Goal: Contribute content

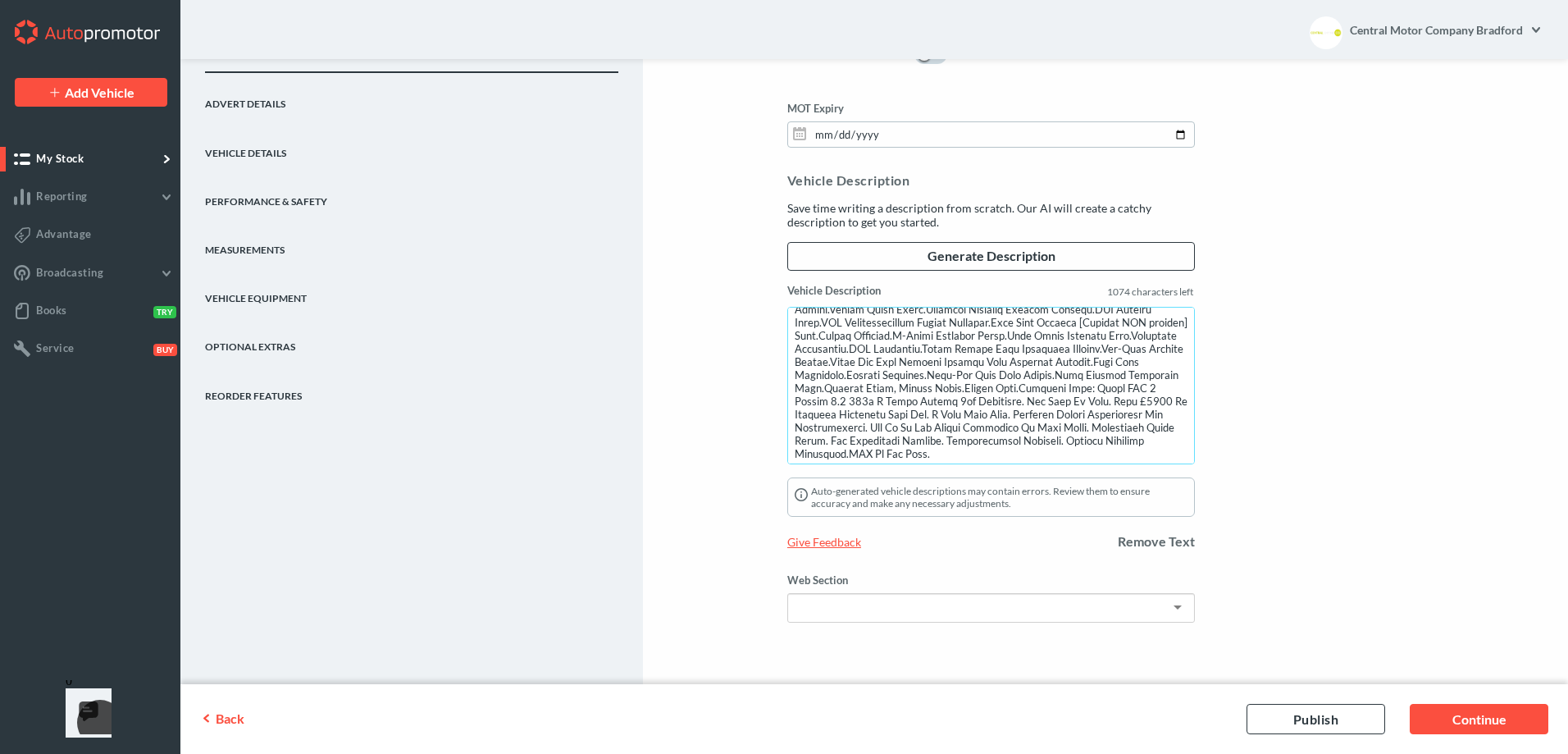
scroll to position [199, 0]
drag, startPoint x: 790, startPoint y: 318, endPoint x: 1322, endPoint y: 525, distance: 570.9
type textarea "We Are Pleased To Present This Stunning Example Of The Late 2014 (64) BMW 5 Ser…"
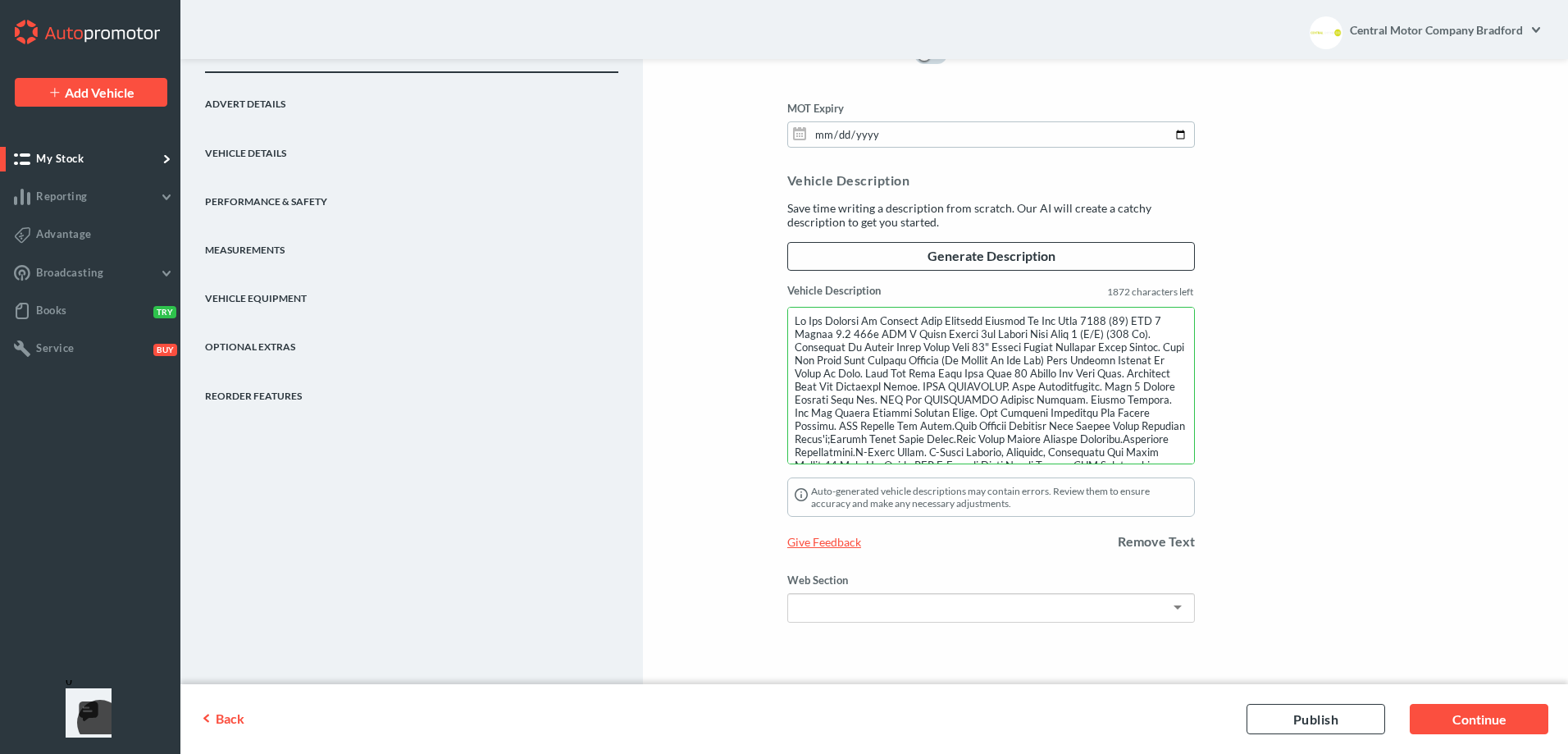
drag, startPoint x: 1178, startPoint y: 445, endPoint x: 723, endPoint y: 272, distance: 486.8
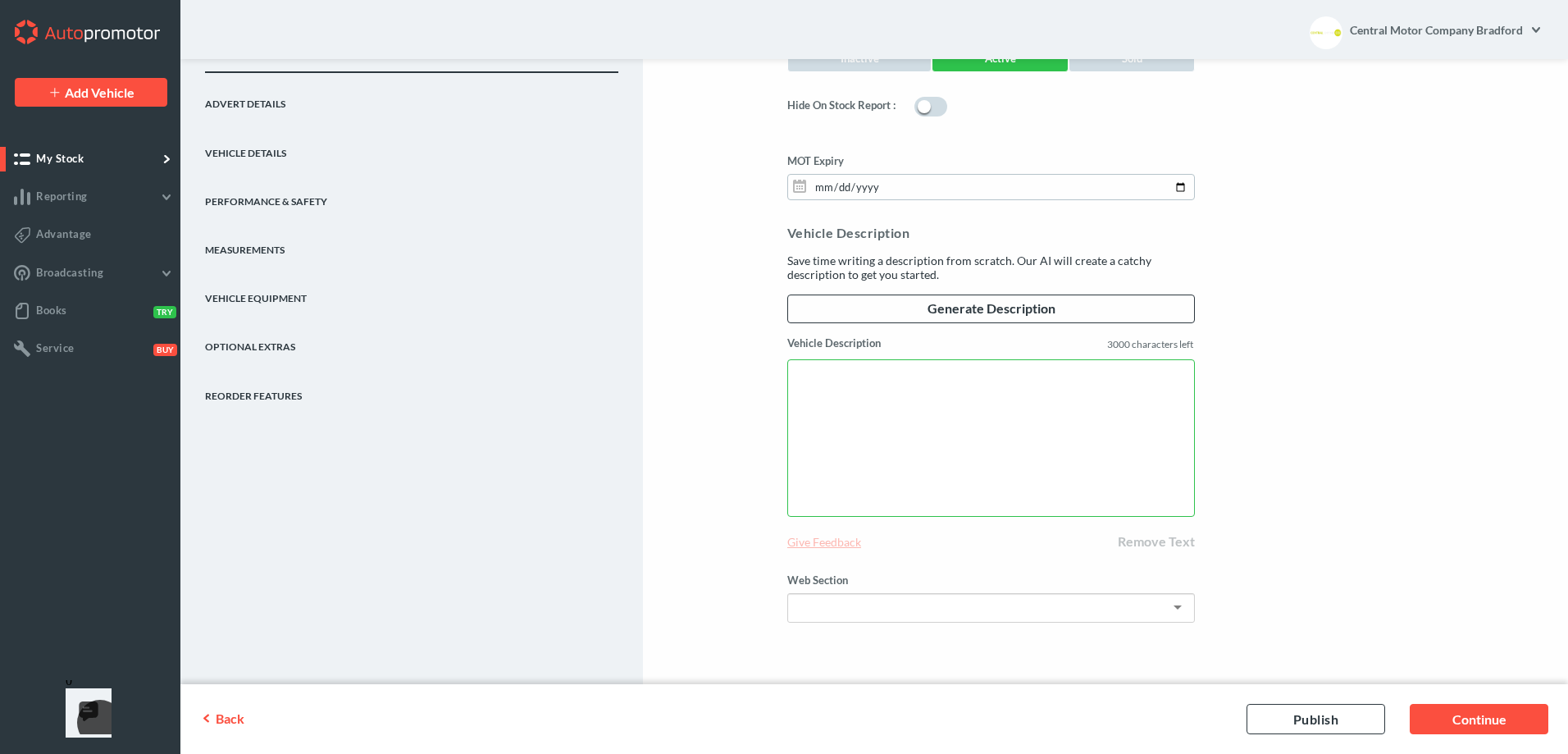
scroll to position [1352, 0]
paste textarea "Lo Ips Dolorsita Co Adipi Elit Sedd Eiu Temporin 2260 (84) UTL 043e D Magna ALI…"
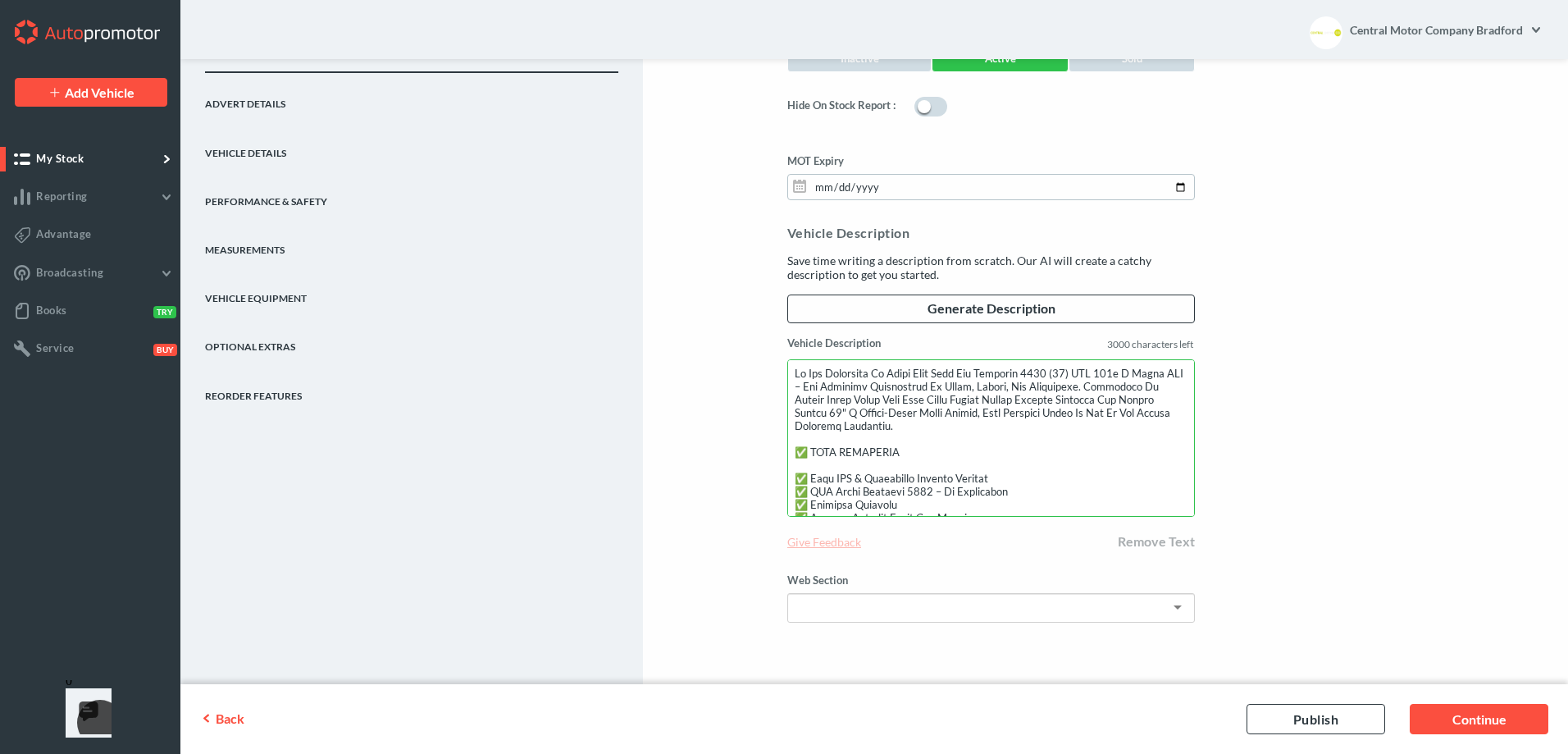
scroll to position [705, 0]
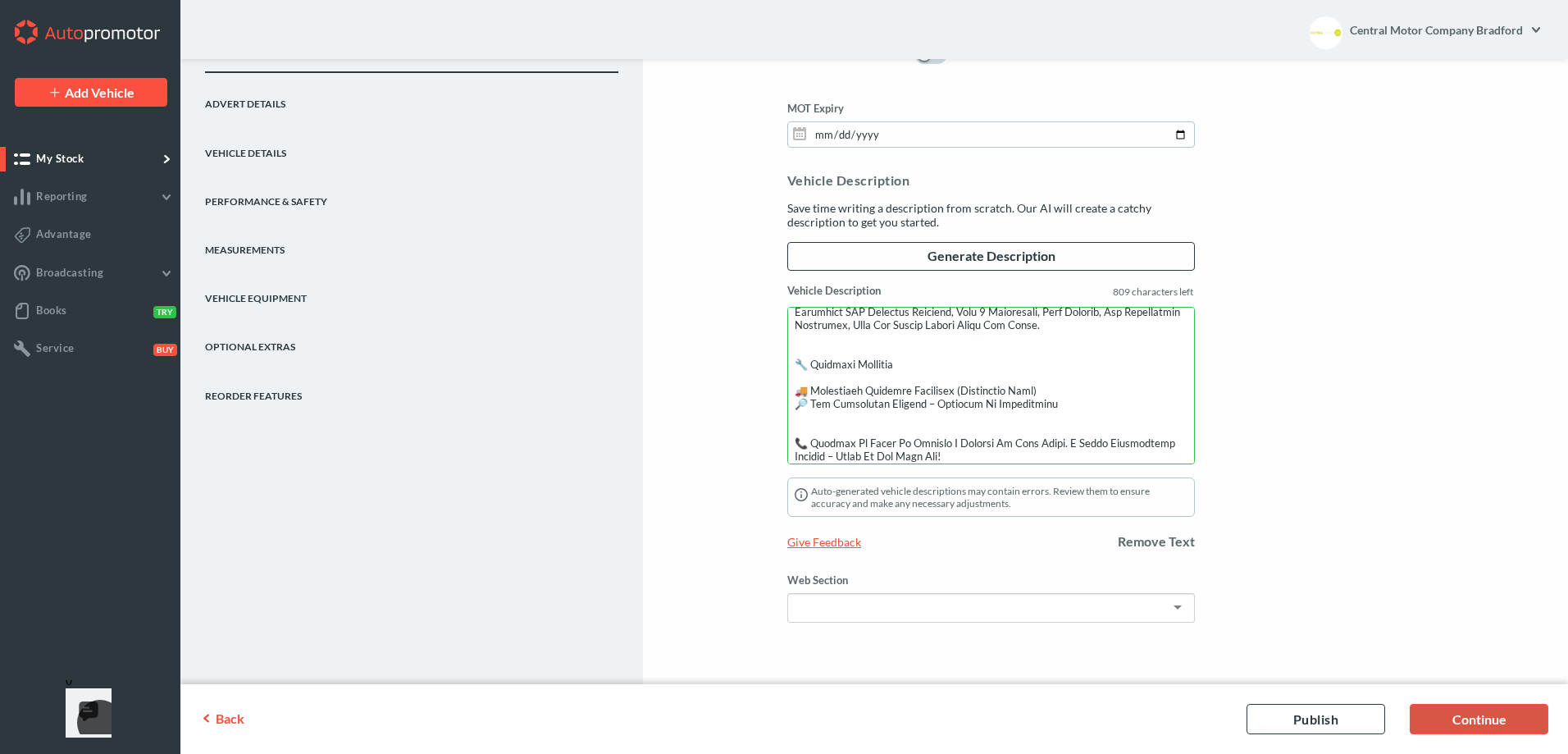
type textarea "Lo Ips Dolorsita Co Adipi Elit Sedd Eiu Temporin 2260 (84) UTL 043e D Magna ALI…"
click at [1484, 718] on link "Continue" at bounding box center [1478, 719] width 139 height 31
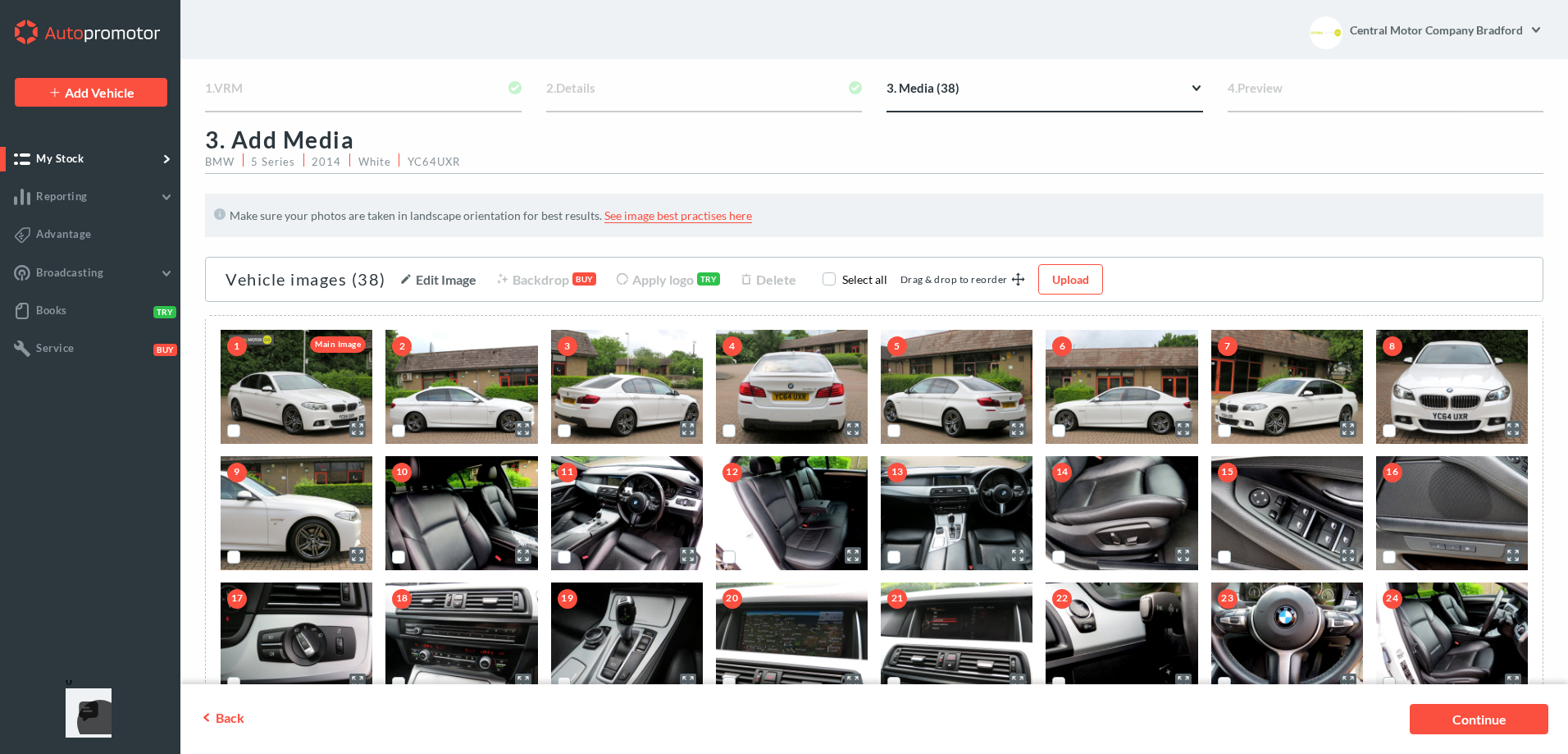
click at [1484, 718] on link "Continue" at bounding box center [1478, 719] width 139 height 31
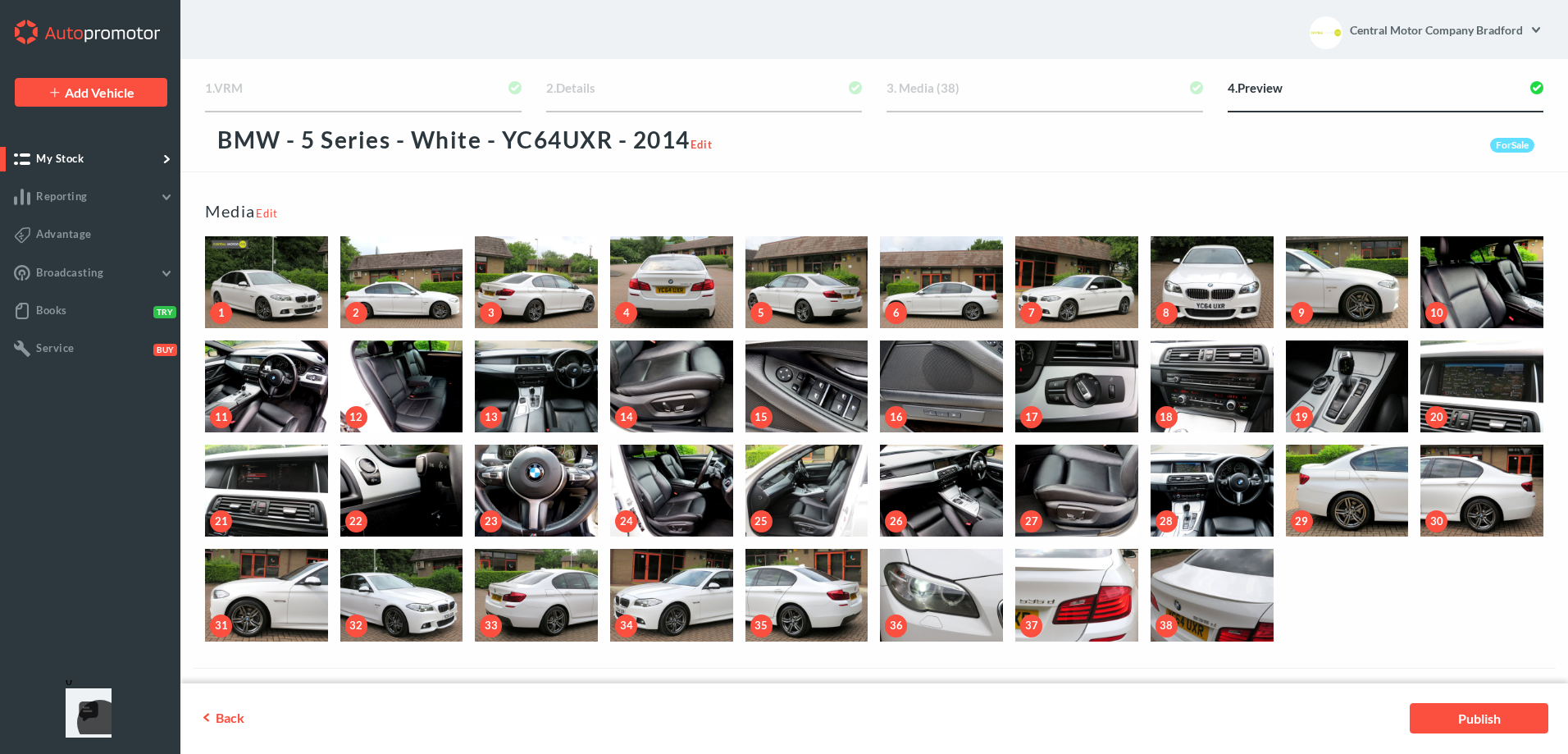
click at [1484, 718] on link "Publish" at bounding box center [1478, 719] width 139 height 31
